Goal: Information Seeking & Learning: Learn about a topic

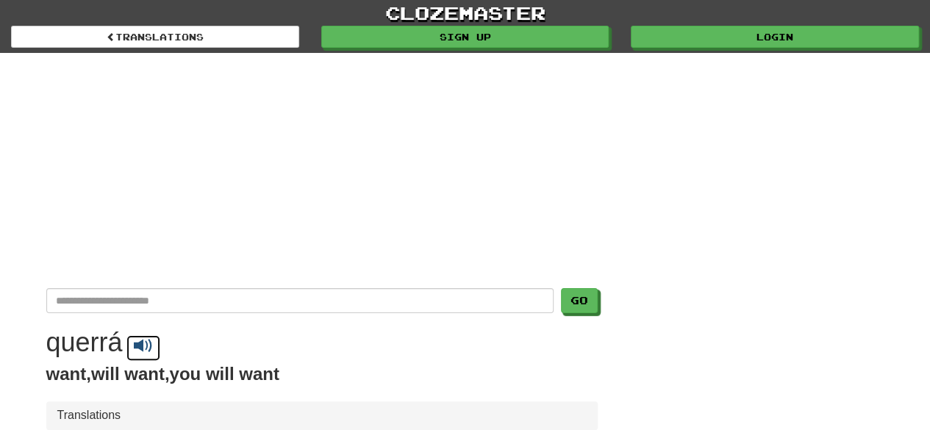
click at [141, 339] on span at bounding box center [143, 346] width 19 height 19
click at [144, 340] on span at bounding box center [143, 346] width 19 height 19
click at [146, 341] on span at bounding box center [143, 346] width 19 height 19
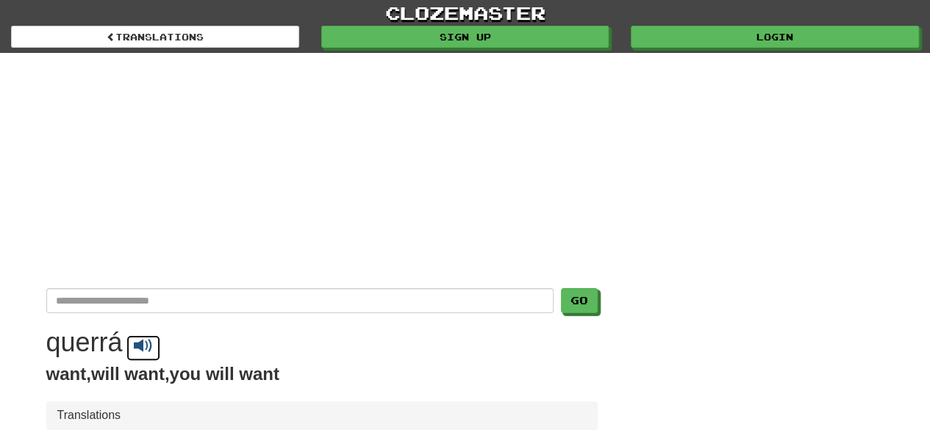
click at [146, 341] on span at bounding box center [143, 346] width 19 height 19
